Goal: Task Accomplishment & Management: Manage account settings

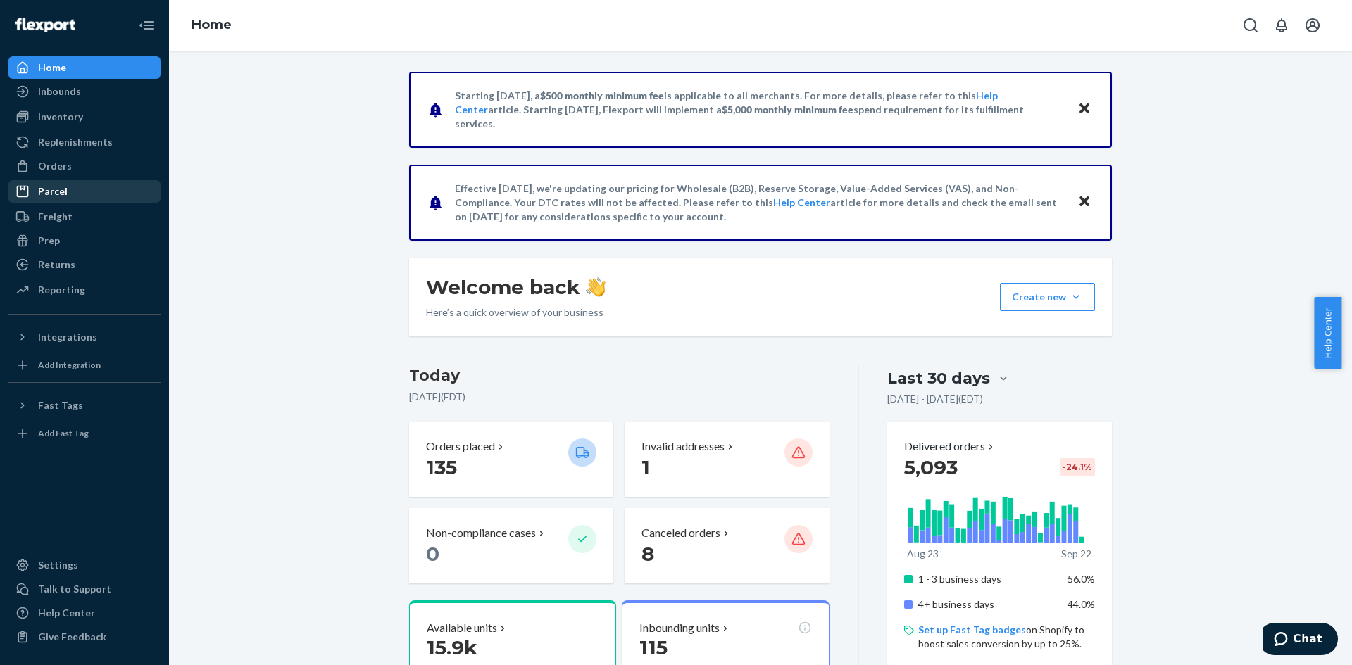
drag, startPoint x: 103, startPoint y: 169, endPoint x: 149, endPoint y: 196, distance: 53.4
click at [103, 169] on div "Orders" at bounding box center [84, 166] width 149 height 20
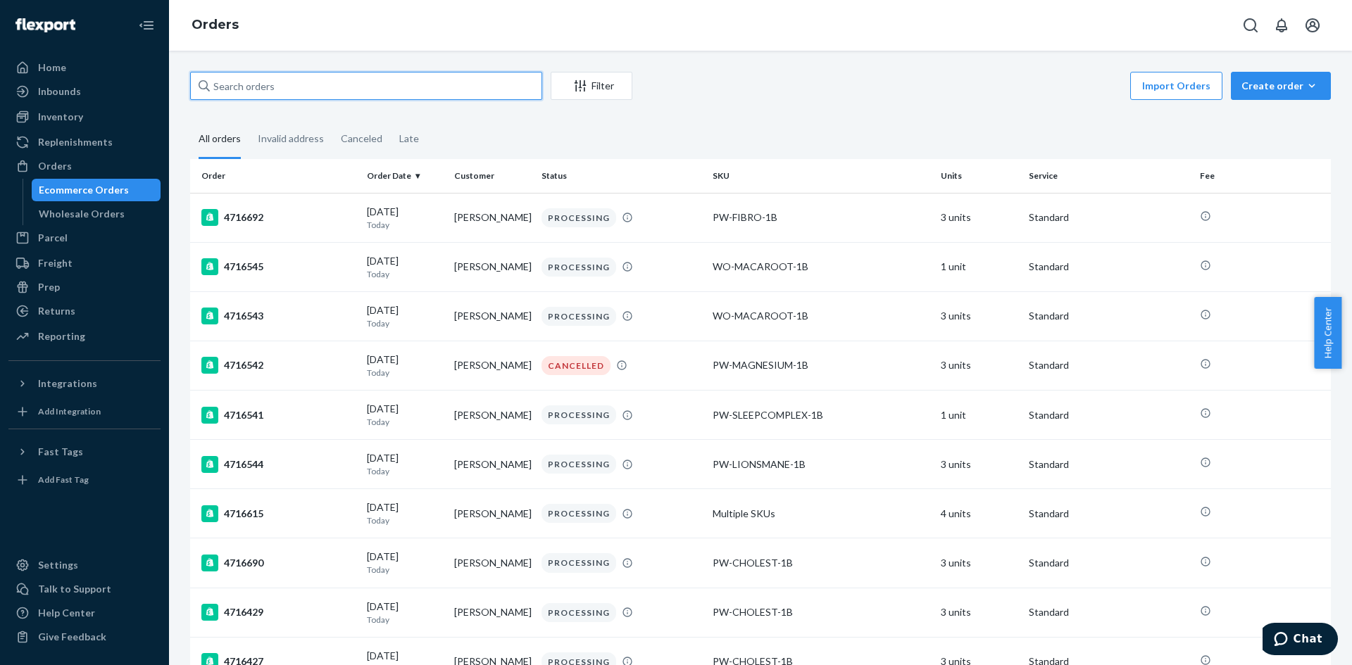
click at [279, 82] on input "text" at bounding box center [366, 86] width 352 height 28
paste input "4715825"
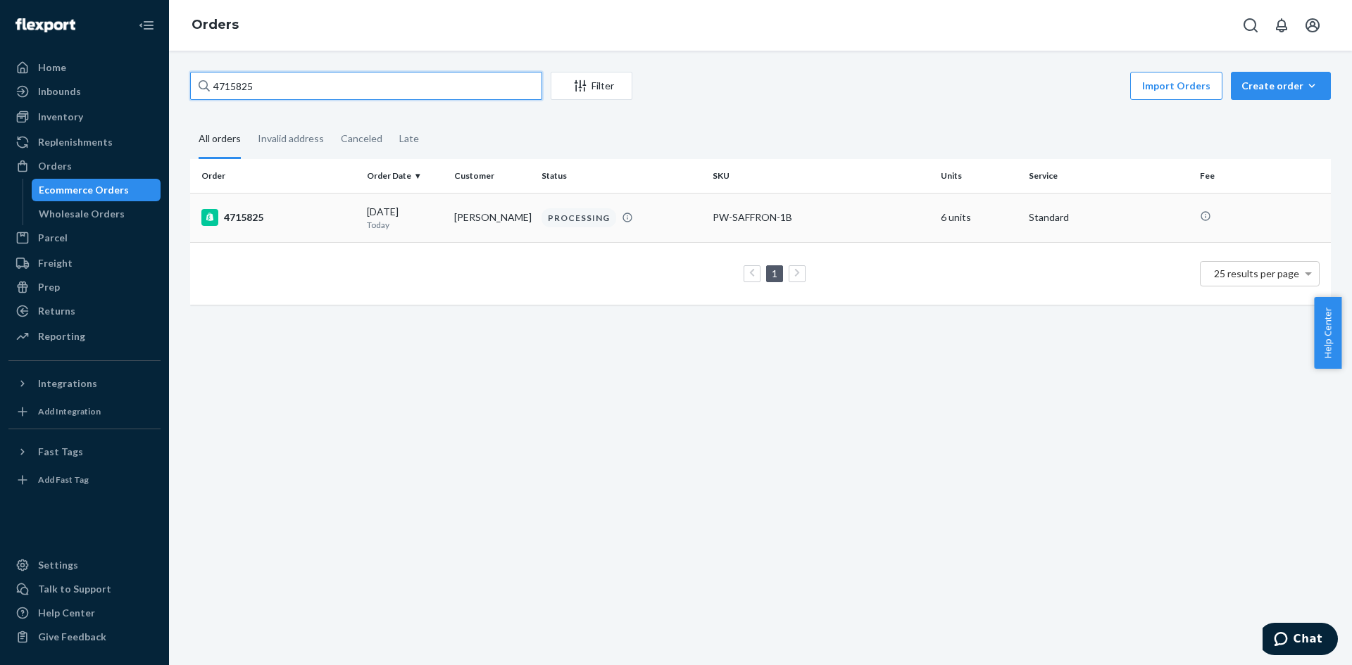
type input "4715825"
click at [481, 234] on td "[PERSON_NAME]" at bounding box center [491, 217] width 87 height 49
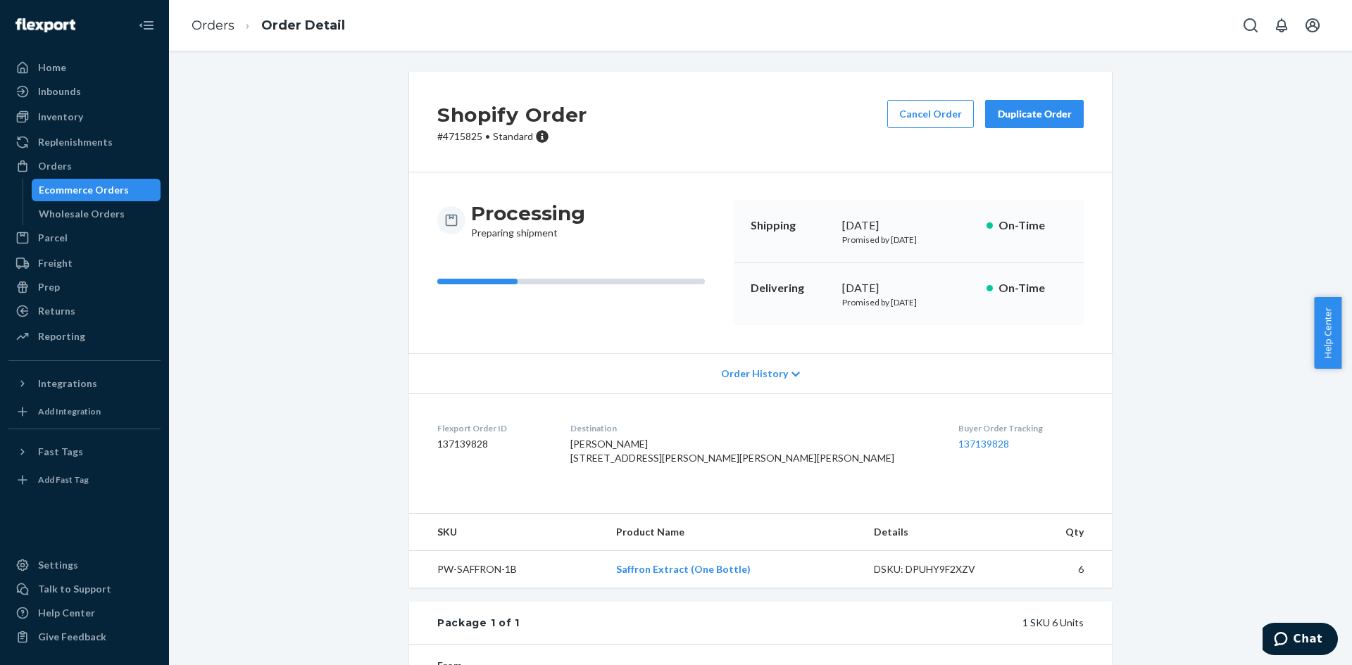
drag, startPoint x: 915, startPoint y: 115, endPoint x: 502, endPoint y: 156, distance: 414.6
click at [491, 166] on div "Shopify Order # 4715825 • Standard Cancel Order Duplicate Order" at bounding box center [760, 122] width 703 height 101
click at [911, 107] on button "Cancel Order" at bounding box center [930, 114] width 87 height 28
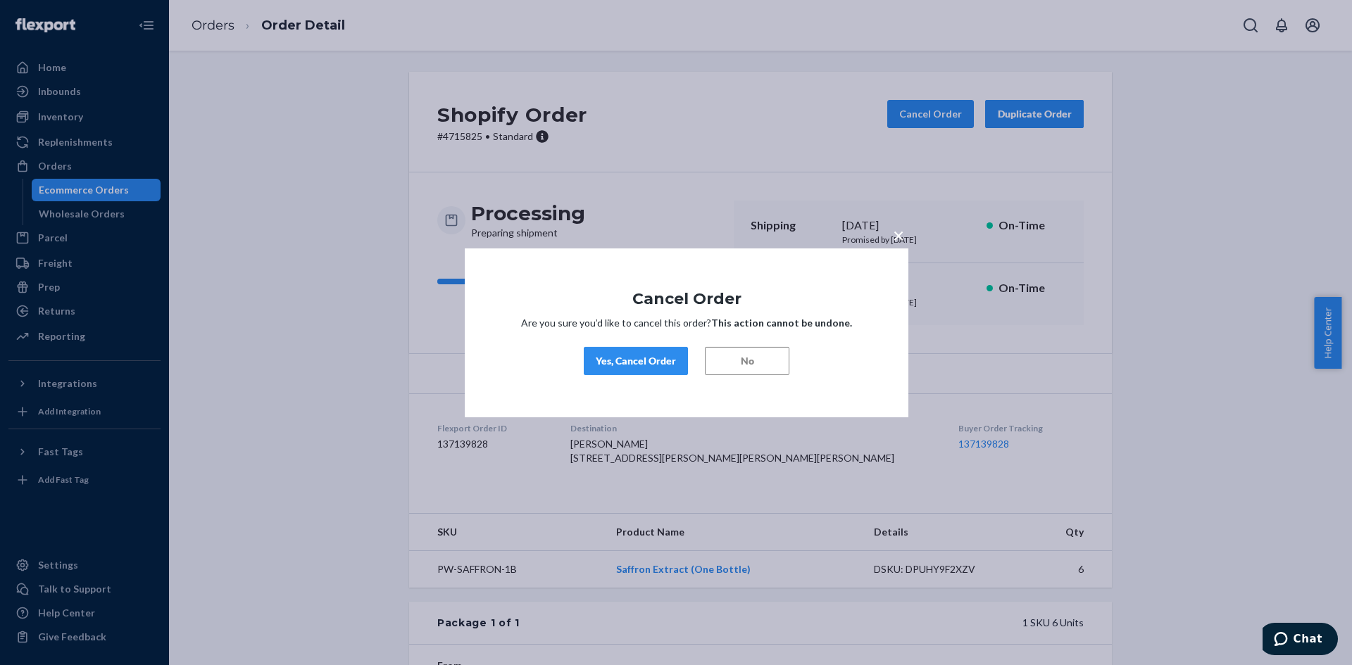
click at [655, 363] on div "Yes, Cancel Order" at bounding box center [636, 361] width 80 height 14
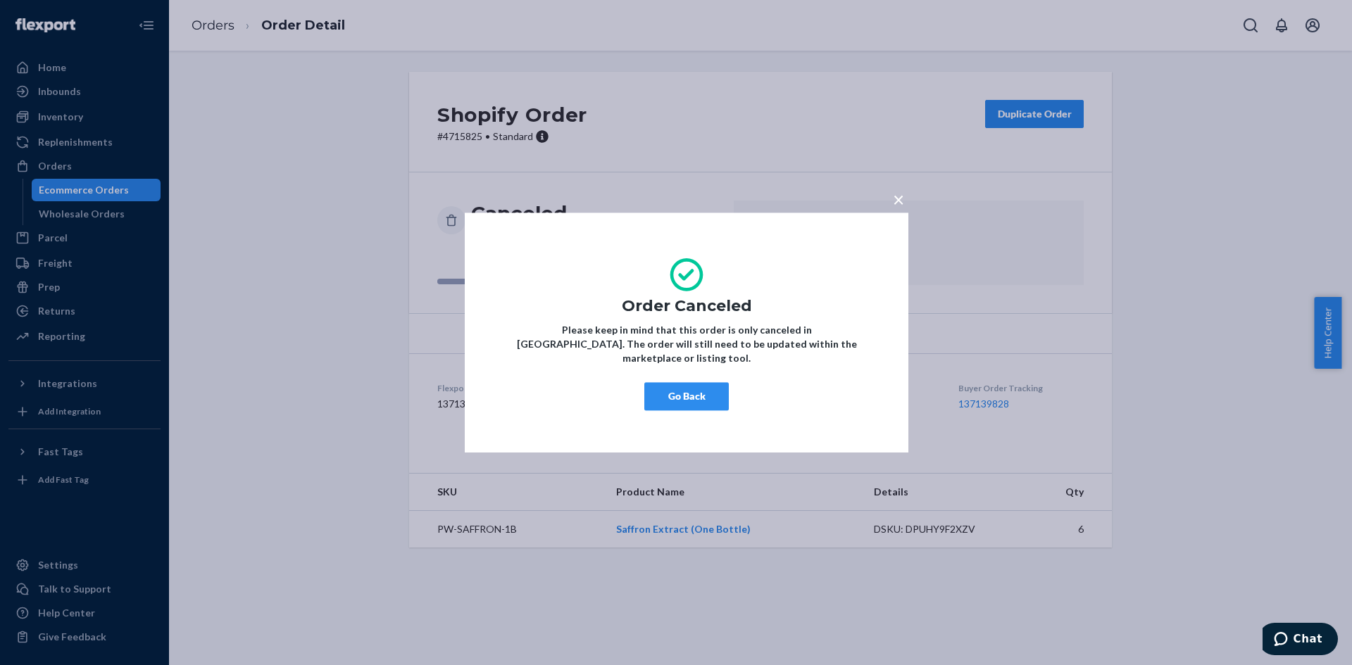
click at [684, 396] on button "Go Back" at bounding box center [686, 396] width 84 height 28
